Goal: Transaction & Acquisition: Download file/media

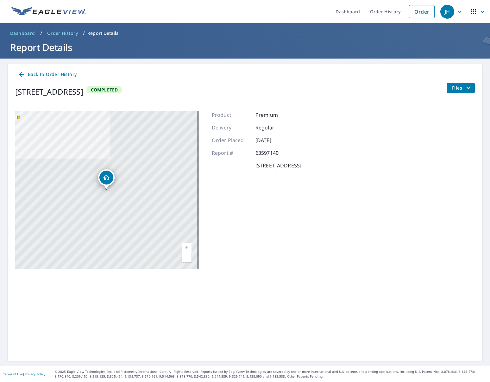
click at [62, 33] on span "Order History" at bounding box center [62, 33] width 31 height 6
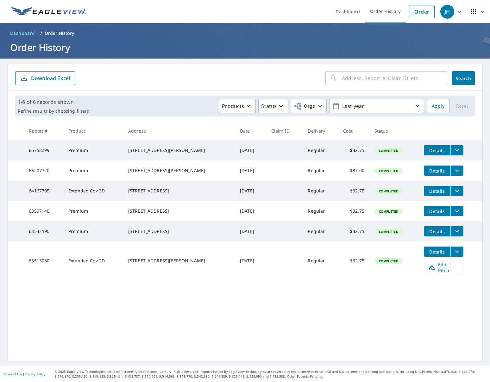
click at [434, 150] on span "Details" at bounding box center [437, 151] width 19 height 6
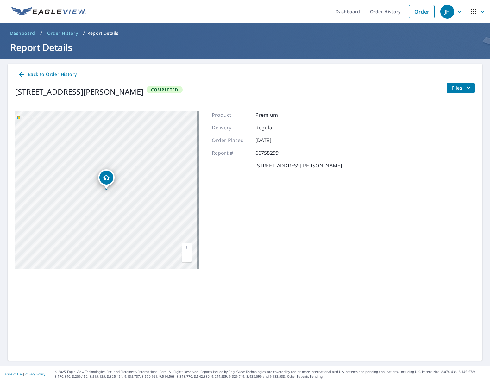
click at [455, 86] on span "Files" at bounding box center [462, 88] width 20 height 8
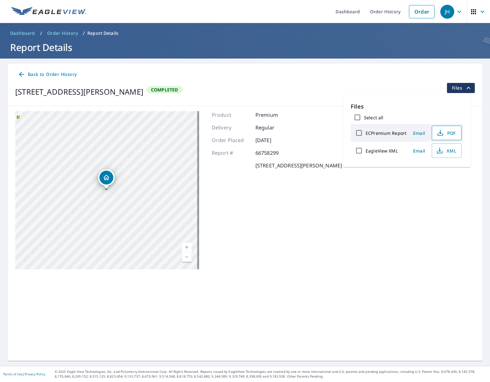
click at [443, 134] on icon "button" at bounding box center [440, 134] width 5 height 3
